Goal: Task Accomplishment & Management: Use online tool/utility

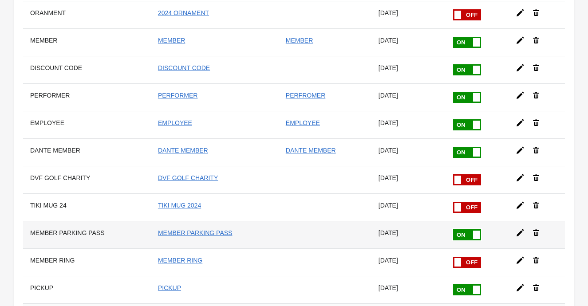
scroll to position [229, 0]
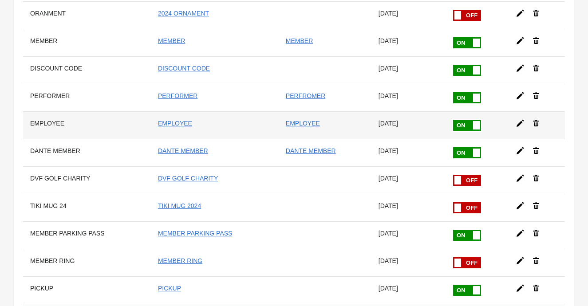
click at [56, 120] on th "EMPLOYEE" at bounding box center [87, 125] width 128 height 28
click at [513, 123] on div at bounding box center [533, 120] width 49 height 16
click at [516, 123] on icon at bounding box center [520, 123] width 9 height 9
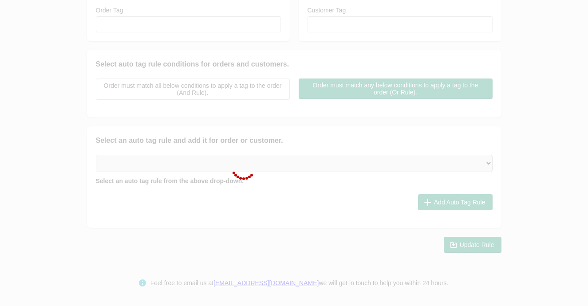
type input "EMPLOYEE"
checkbox input "true"
type input "EMPLOYEE"
checkbox input "true"
type input "EMPLOYEE"
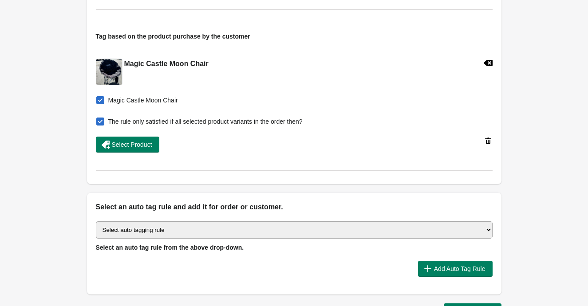
scroll to position [402, 0]
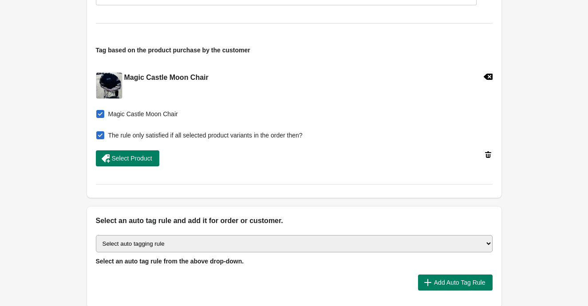
click at [100, 115] on span at bounding box center [100, 114] width 8 height 8
click at [99, 112] on input "Magic Castle Moon Chair" at bounding box center [98, 111] width 0 height 0
checkbox input "false"
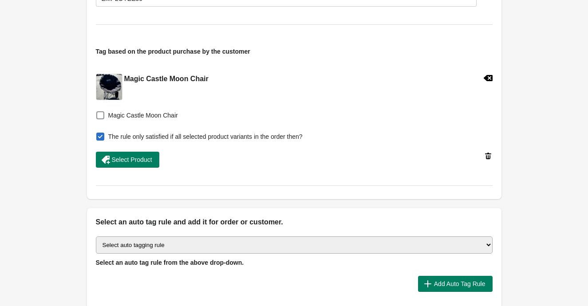
scroll to position [393, 0]
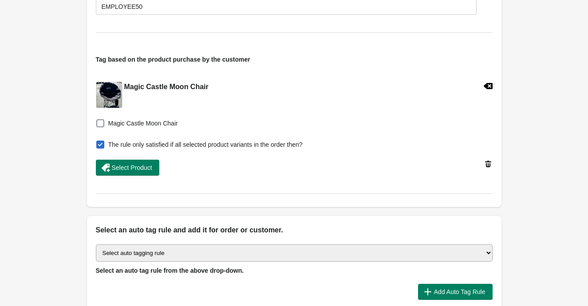
click at [490, 86] on icon at bounding box center [487, 86] width 9 height 6
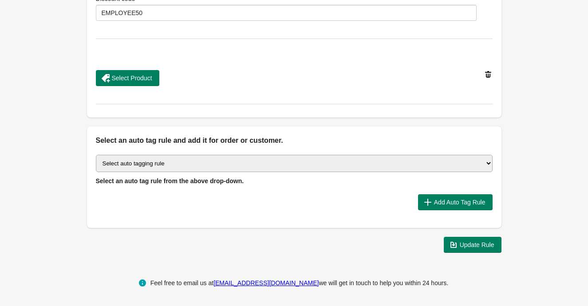
scroll to position [386, 0]
click at [473, 247] on span "Update Rule" at bounding box center [477, 244] width 35 height 7
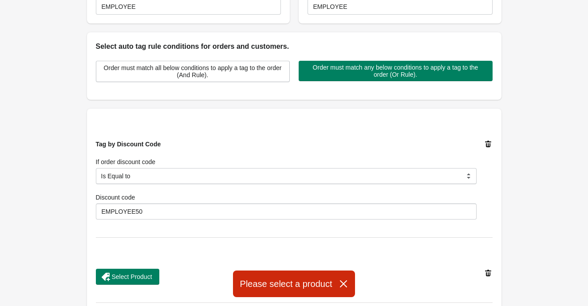
scroll to position [130, 0]
